Goal: Obtain resource: Obtain resource

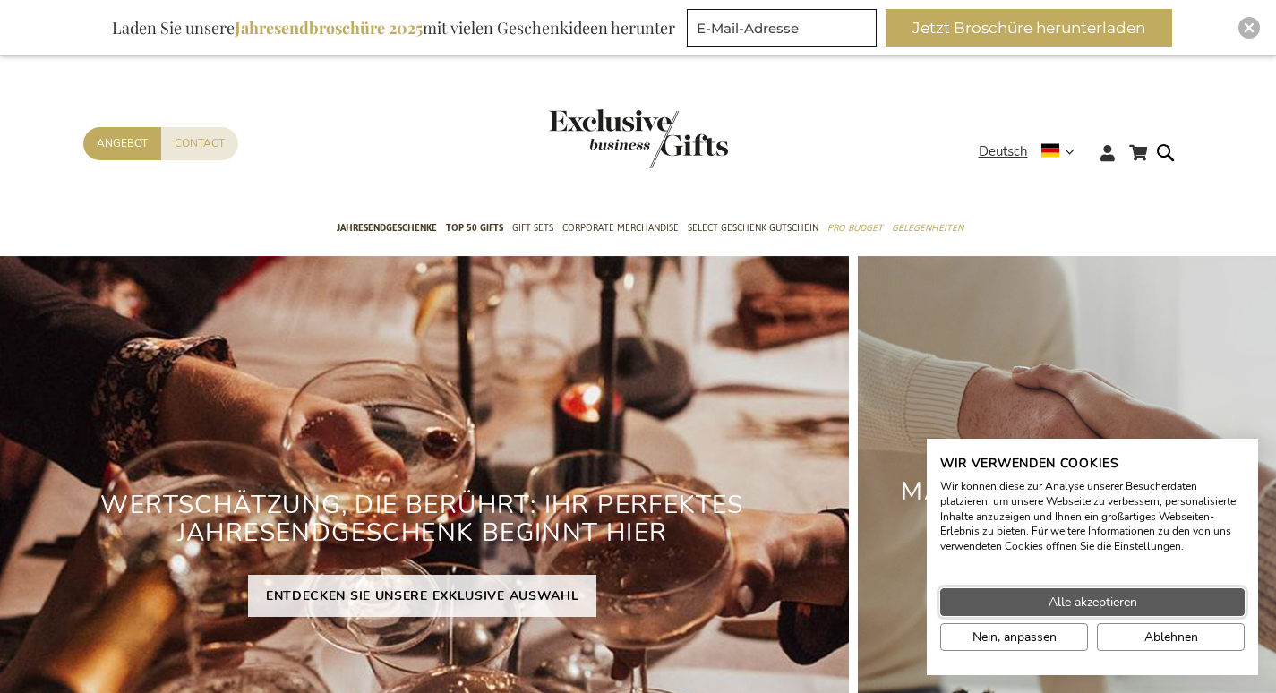
click at [1116, 607] on span "Alle akzeptieren" at bounding box center [1092, 602] width 89 height 19
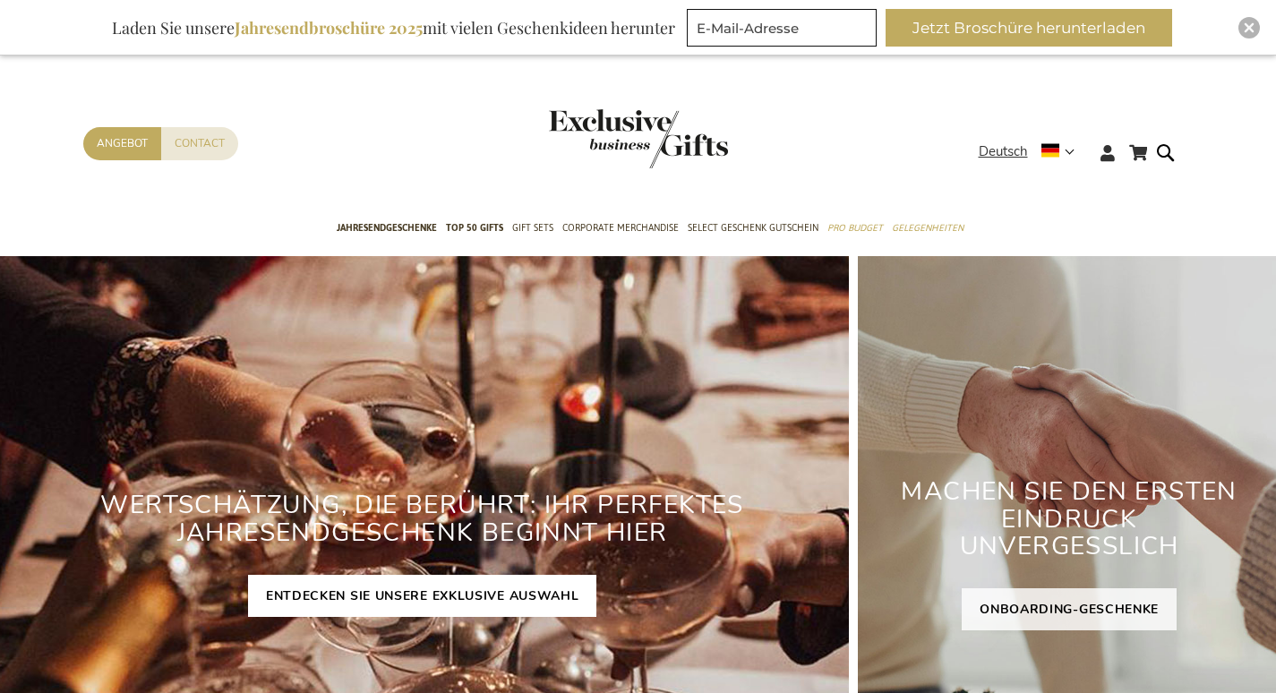
click at [472, 609] on link "ENTDECKEN SIE UNSERE EXKLUSIVE AUSWAHL" at bounding box center [422, 596] width 349 height 42
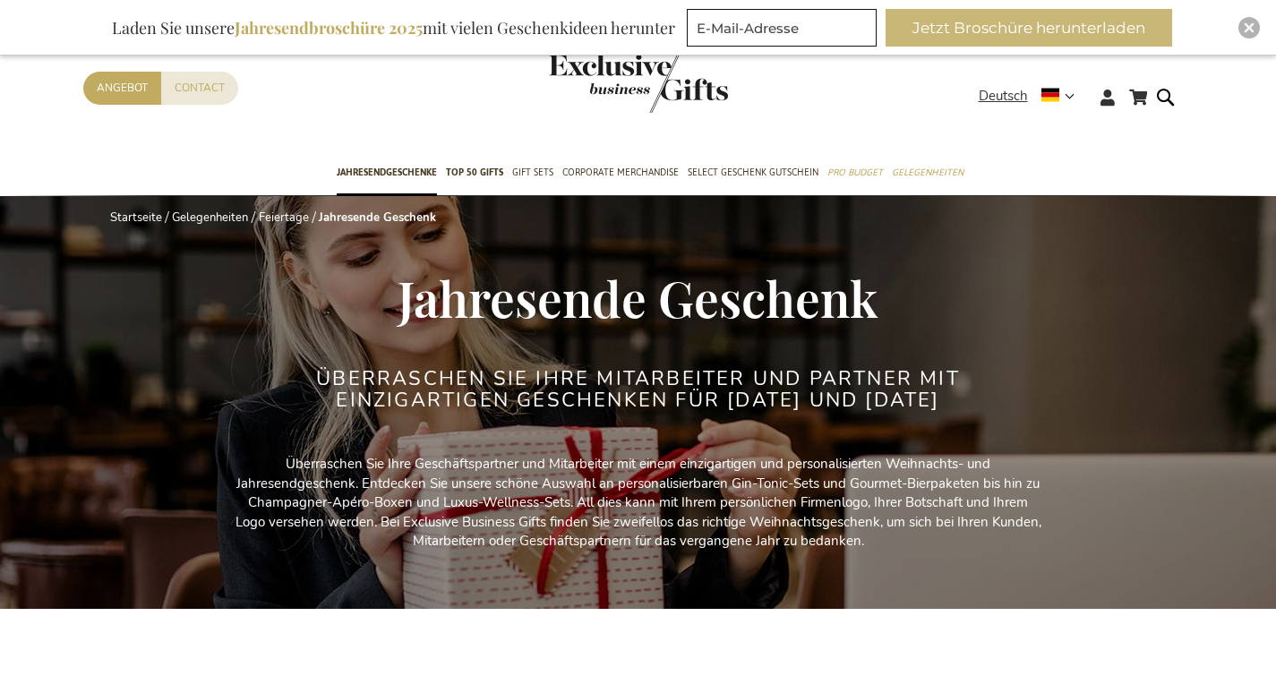
click at [962, 30] on button "Jetzt Broschüre herunterladen" at bounding box center [1028, 28] width 286 height 38
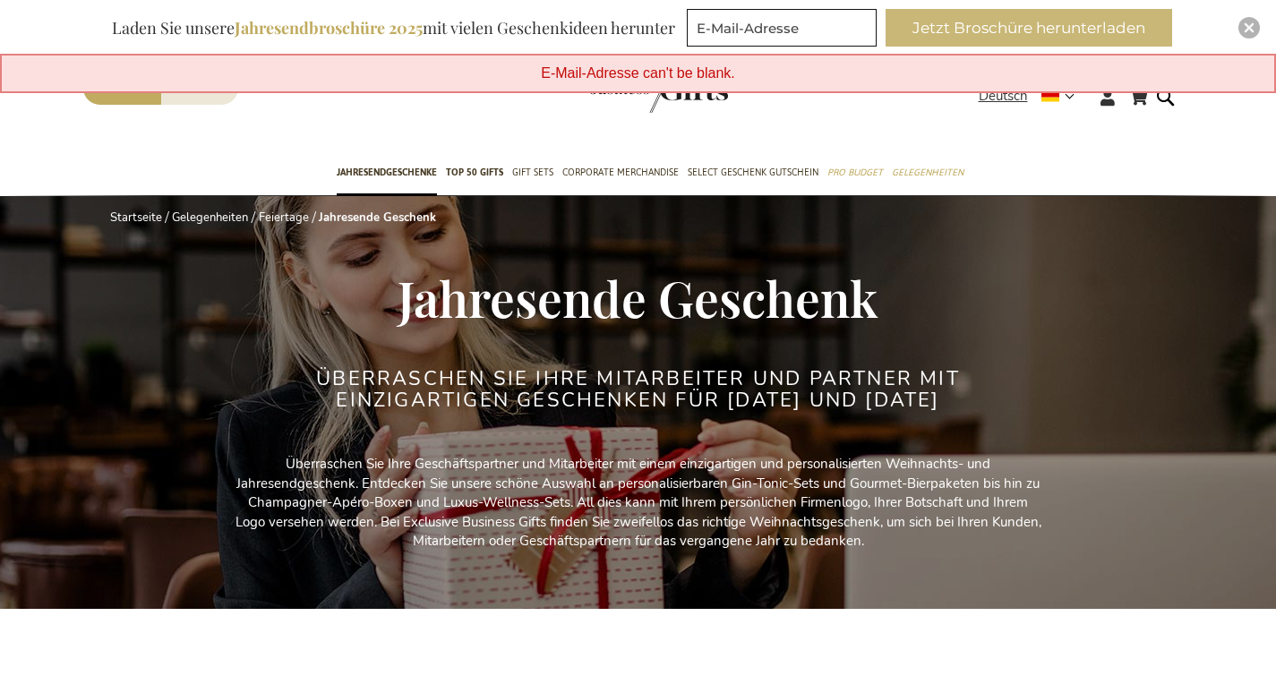
click at [919, 37] on button "Jetzt Broschüre herunterladen" at bounding box center [1028, 28] width 286 height 38
click at [1141, 21] on button "Jetzt Broschüre herunterladen" at bounding box center [1028, 28] width 286 height 38
